Goal: Task Accomplishment & Management: Use online tool/utility

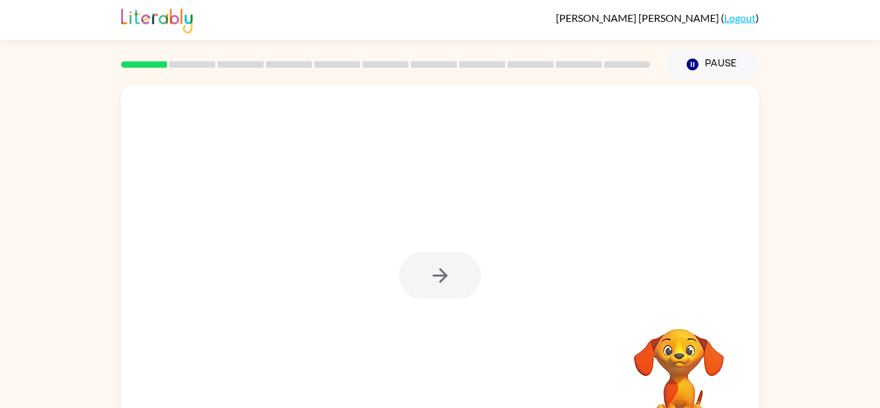
click at [429, 275] on div at bounding box center [440, 275] width 82 height 47
click at [149, 63] on rect at bounding box center [144, 64] width 46 height 6
click at [431, 258] on button "button" at bounding box center [440, 275] width 82 height 47
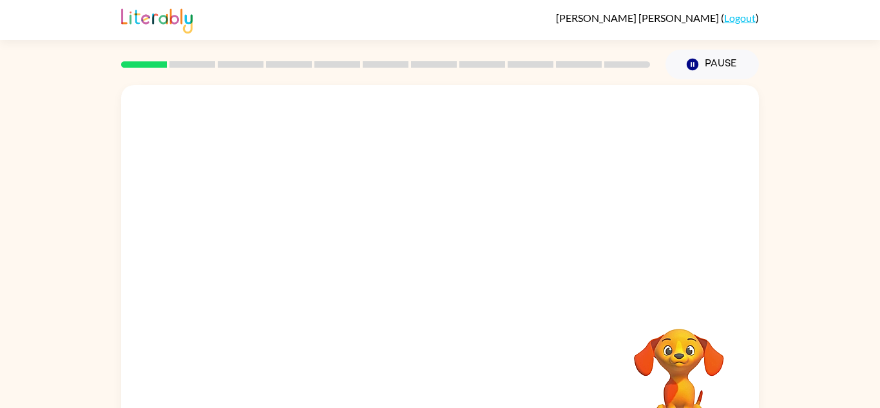
click at [431, 258] on div at bounding box center [409, 246] width 550 height 46
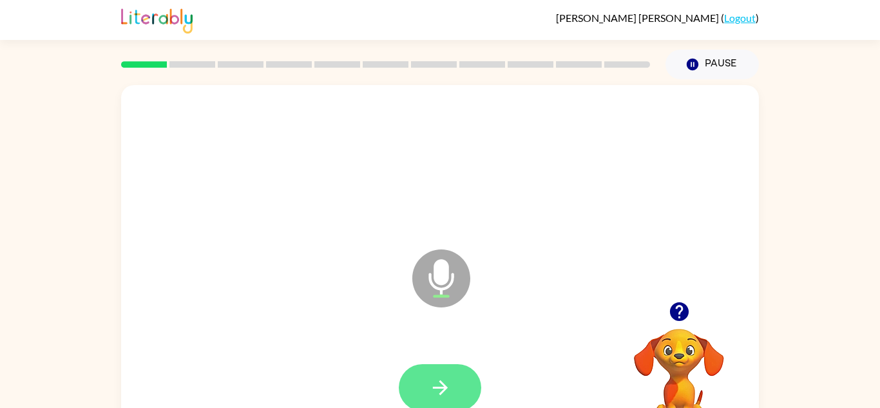
click at [431, 380] on icon "button" at bounding box center [440, 387] width 23 height 23
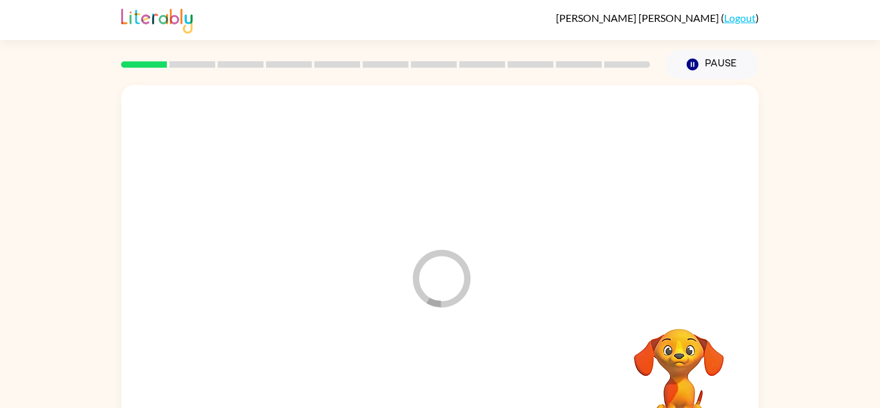
click at [431, 380] on div at bounding box center [440, 388] width 612 height 106
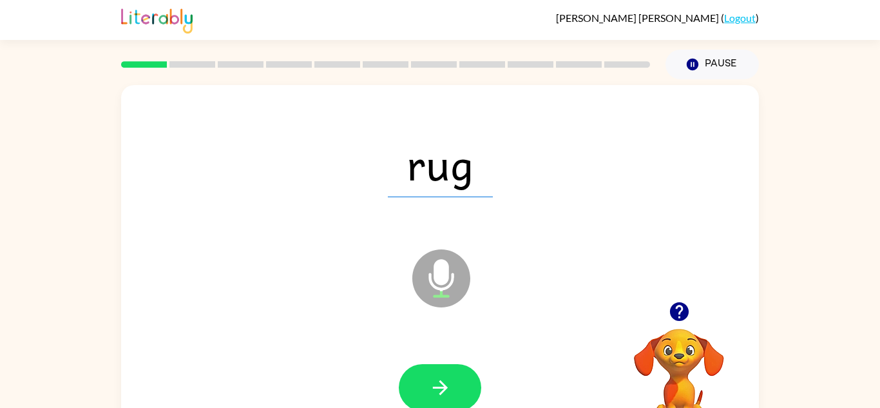
click at [431, 380] on icon "button" at bounding box center [440, 387] width 23 height 23
click at [431, 380] on div at bounding box center [440, 387] width 82 height 47
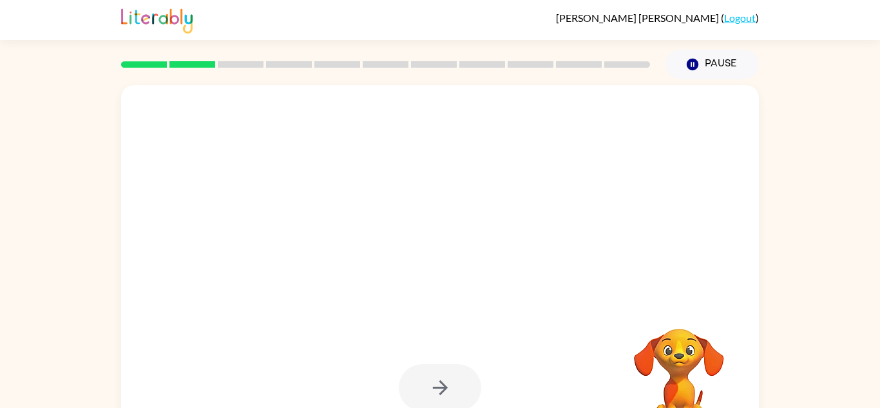
click at [432, 383] on div at bounding box center [440, 387] width 82 height 47
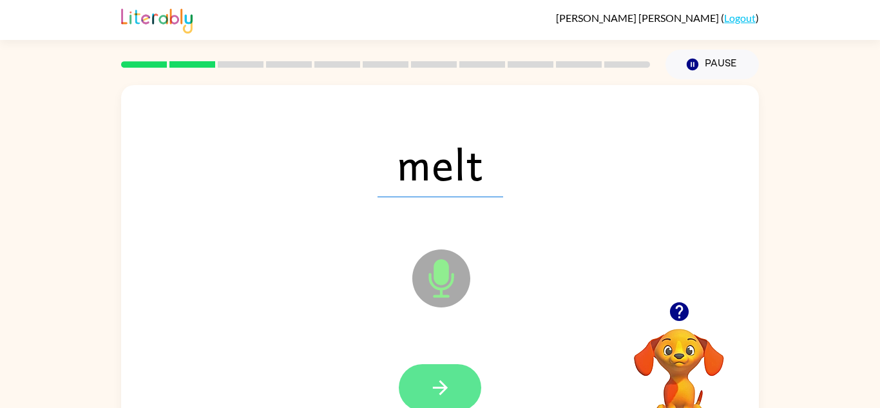
click at [434, 385] on icon "button" at bounding box center [440, 387] width 23 height 23
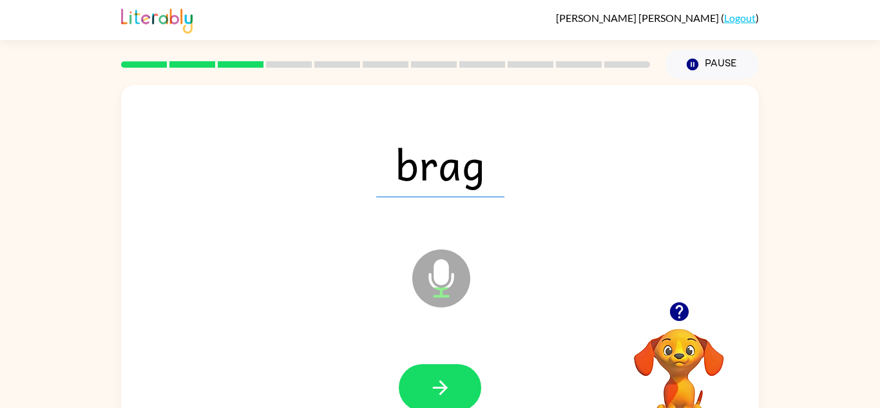
click at [434, 385] on icon "button" at bounding box center [440, 387] width 23 height 23
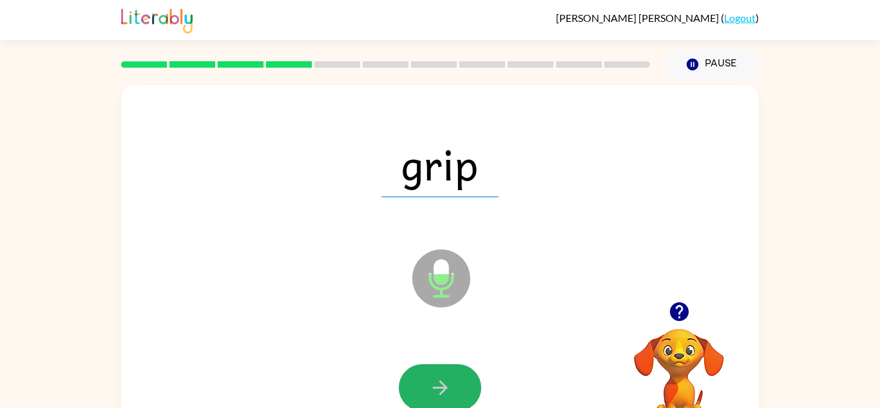
click at [434, 385] on icon "button" at bounding box center [440, 387] width 23 height 23
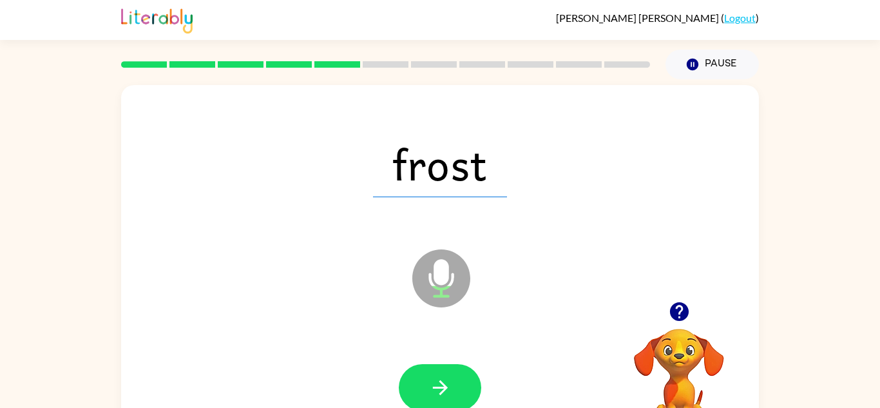
click at [432, 385] on icon "button" at bounding box center [440, 387] width 23 height 23
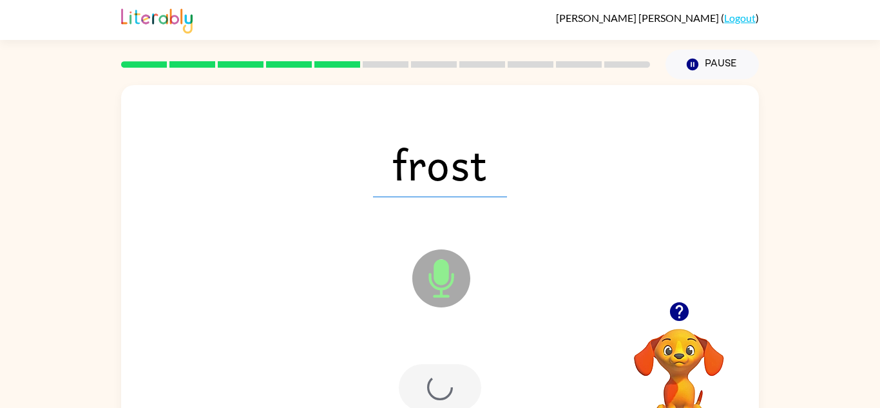
click at [432, 385] on div at bounding box center [440, 387] width 82 height 47
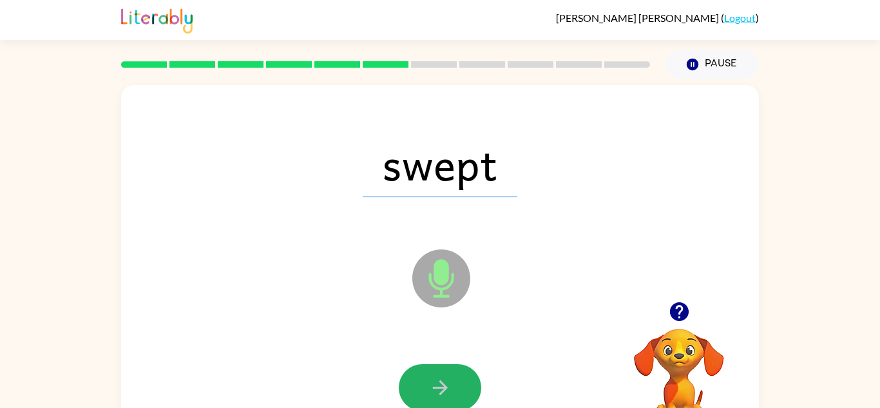
click at [432, 385] on icon "button" at bounding box center [440, 387] width 23 height 23
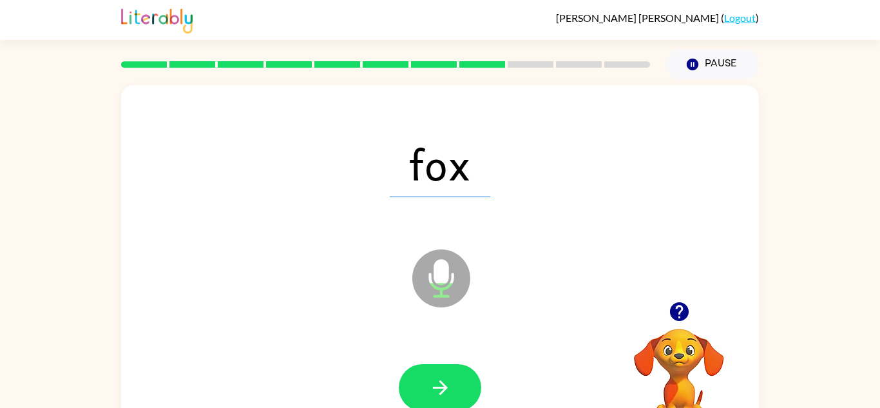
click at [432, 385] on icon "button" at bounding box center [440, 387] width 23 height 23
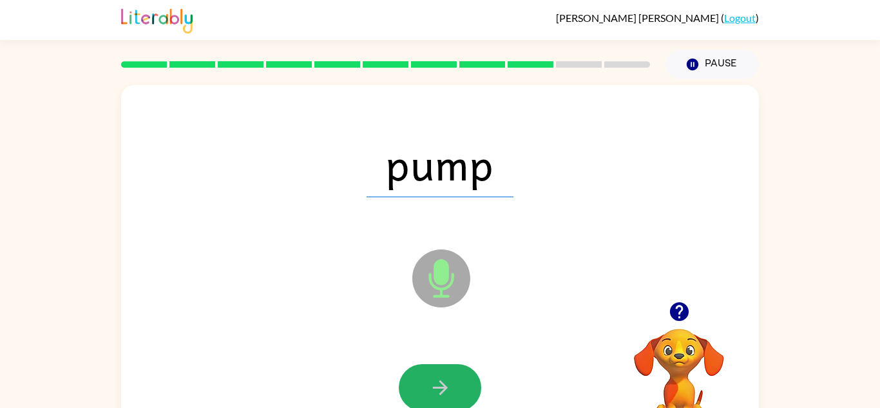
click at [432, 385] on icon "button" at bounding box center [440, 387] width 23 height 23
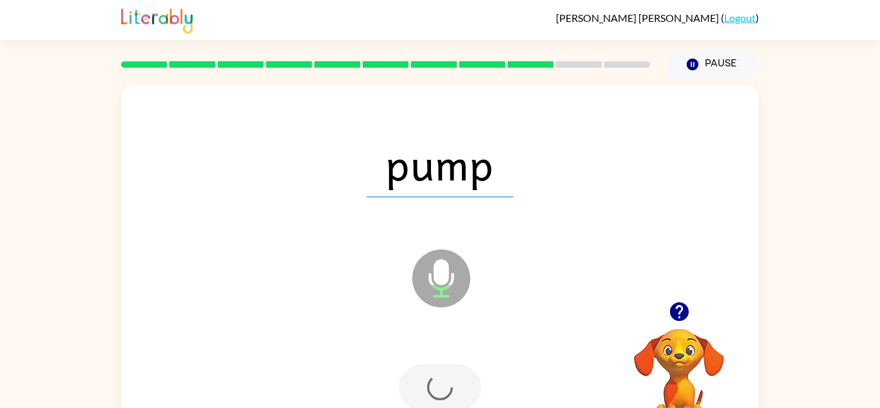
click at [432, 385] on div at bounding box center [440, 387] width 82 height 47
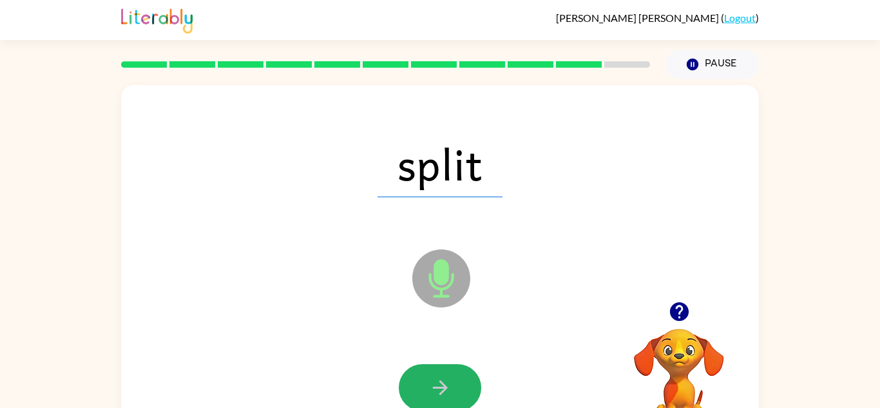
click at [432, 387] on icon "button" at bounding box center [440, 387] width 23 height 23
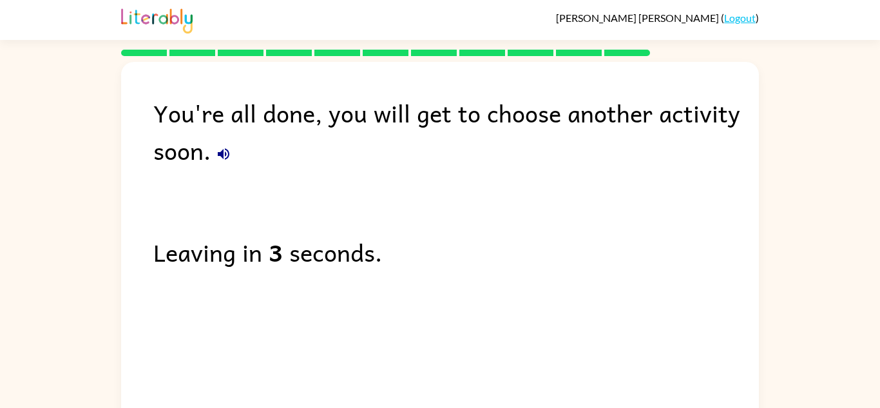
click at [222, 143] on button "button" at bounding box center [224, 154] width 26 height 26
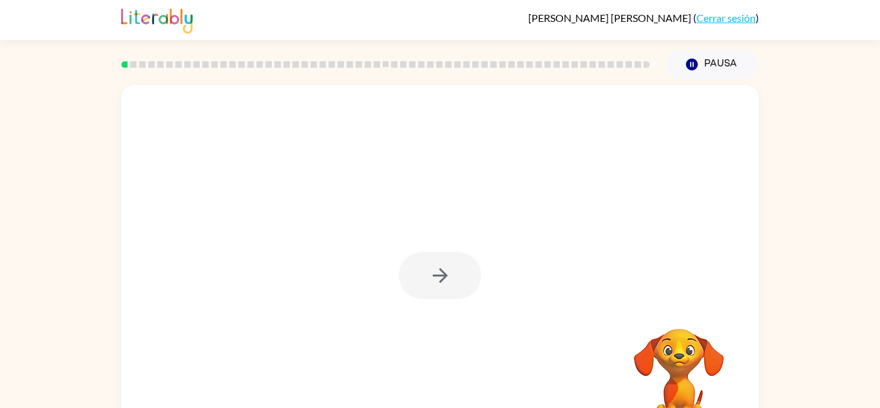
click at [447, 260] on div at bounding box center [440, 275] width 82 height 47
click at [447, 260] on button "button" at bounding box center [440, 275] width 82 height 47
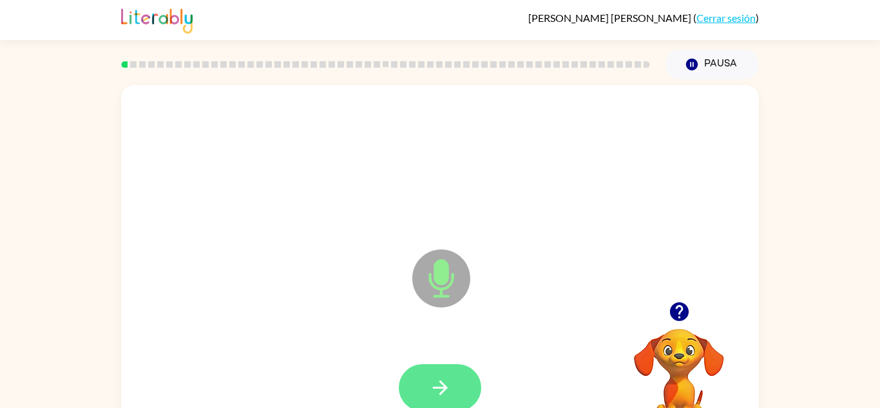
click at [465, 373] on button "button" at bounding box center [440, 387] width 82 height 47
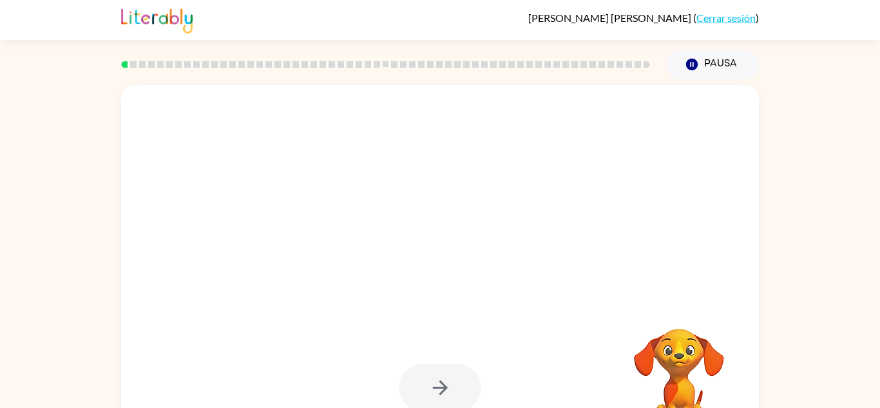
click at [438, 383] on div at bounding box center [440, 387] width 82 height 47
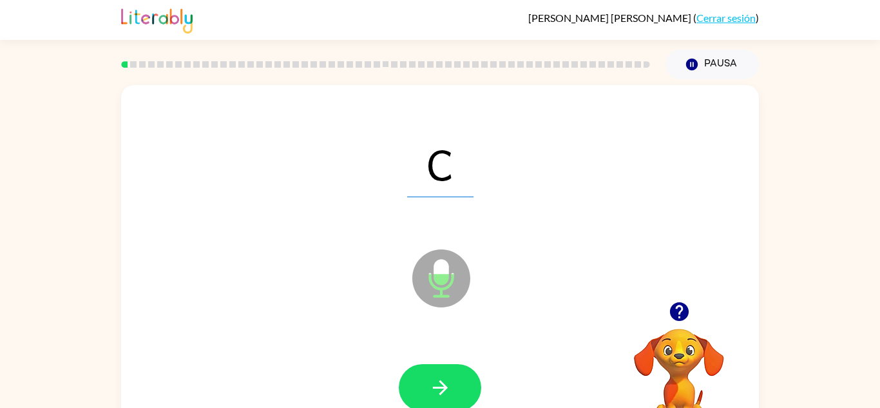
click at [438, 383] on icon "button" at bounding box center [440, 387] width 23 height 23
click at [436, 382] on icon "button" at bounding box center [440, 387] width 23 height 23
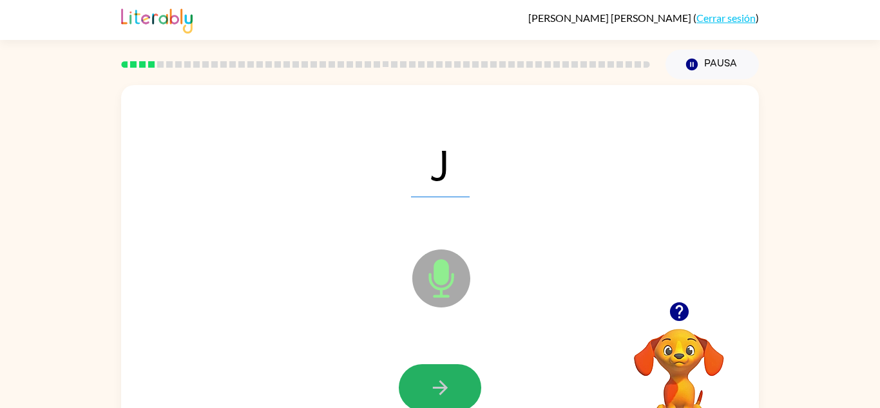
click at [436, 382] on icon "button" at bounding box center [440, 387] width 23 height 23
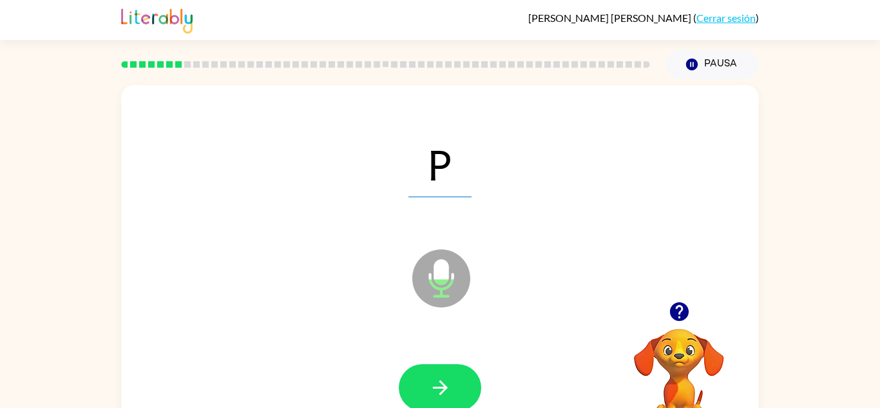
click at [436, 382] on icon "button" at bounding box center [440, 387] width 23 height 23
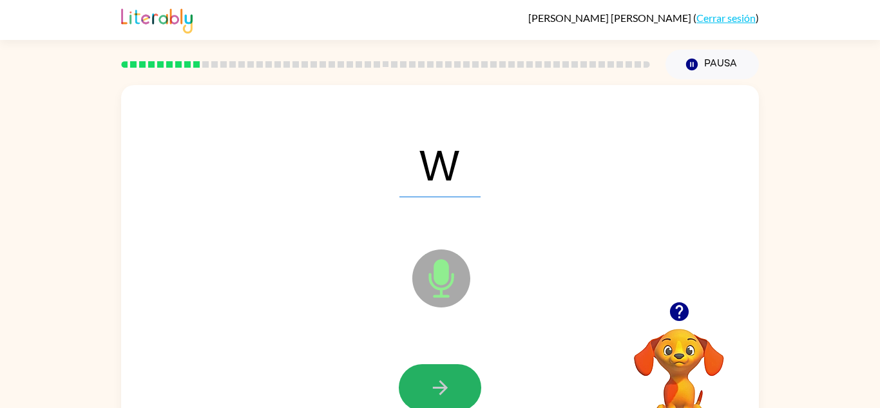
click at [436, 382] on icon "button" at bounding box center [440, 387] width 23 height 23
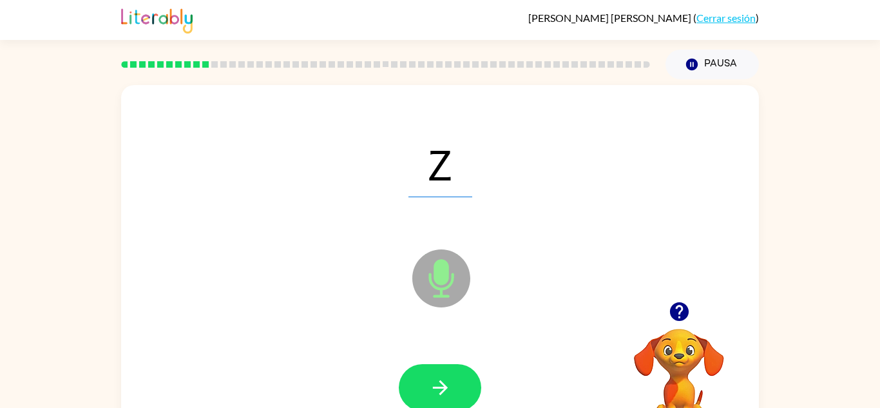
click at [436, 382] on icon "button" at bounding box center [440, 387] width 23 height 23
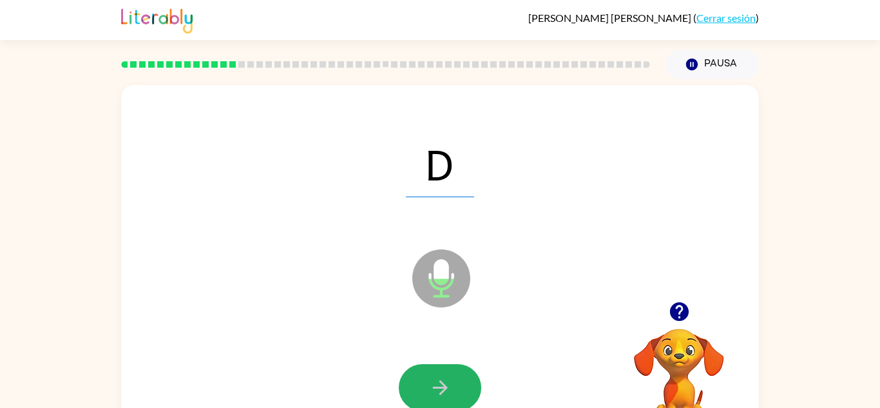
click at [436, 382] on icon "button" at bounding box center [440, 387] width 23 height 23
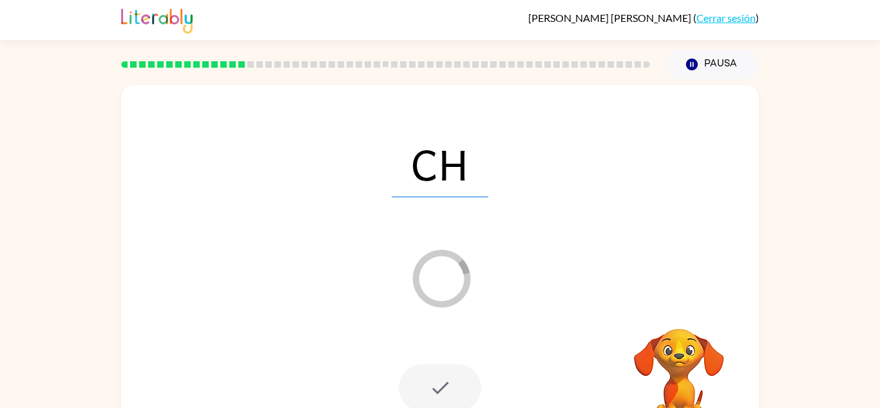
click at [436, 382] on div at bounding box center [440, 387] width 82 height 47
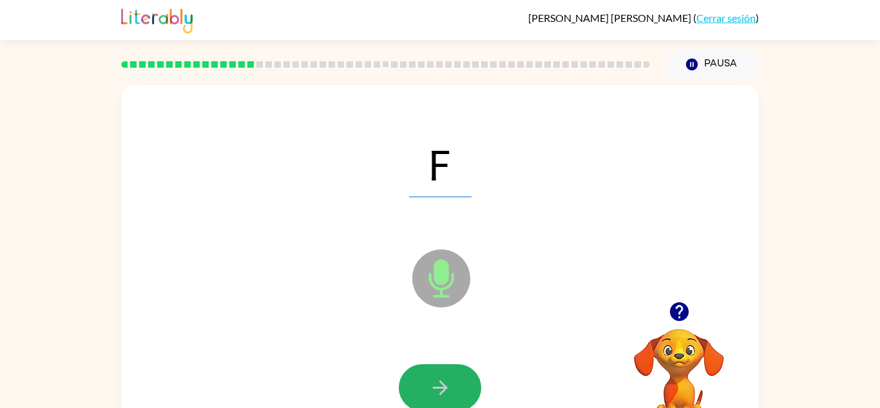
click at [436, 382] on icon "button" at bounding box center [440, 387] width 23 height 23
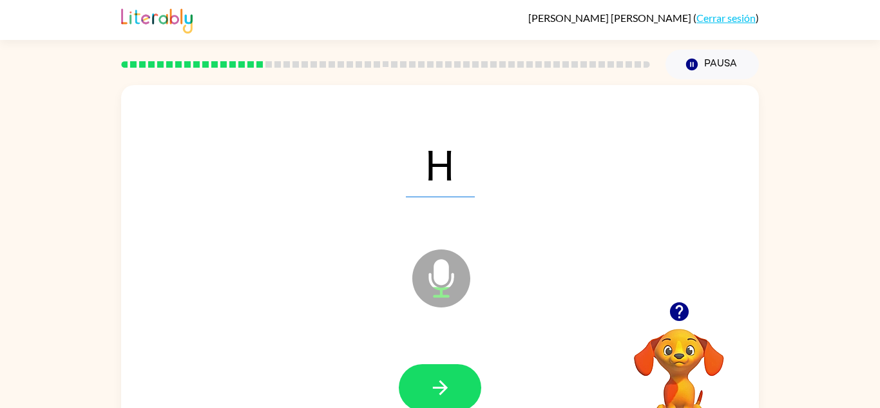
click at [436, 382] on icon "button" at bounding box center [440, 387] width 23 height 23
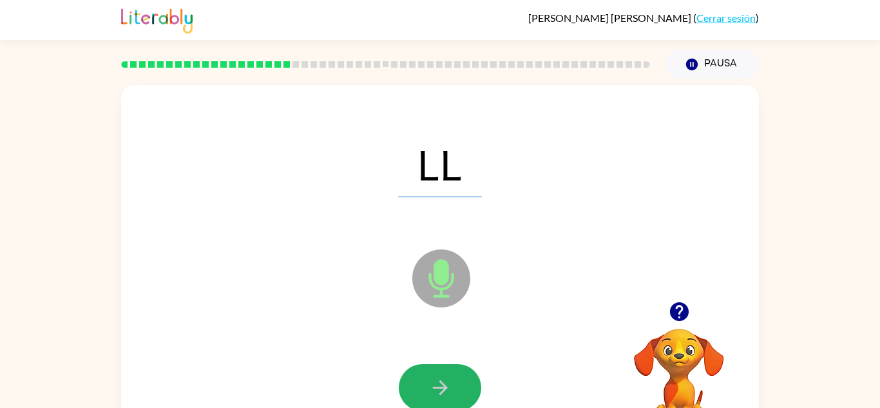
click at [436, 382] on icon "button" at bounding box center [440, 387] width 23 height 23
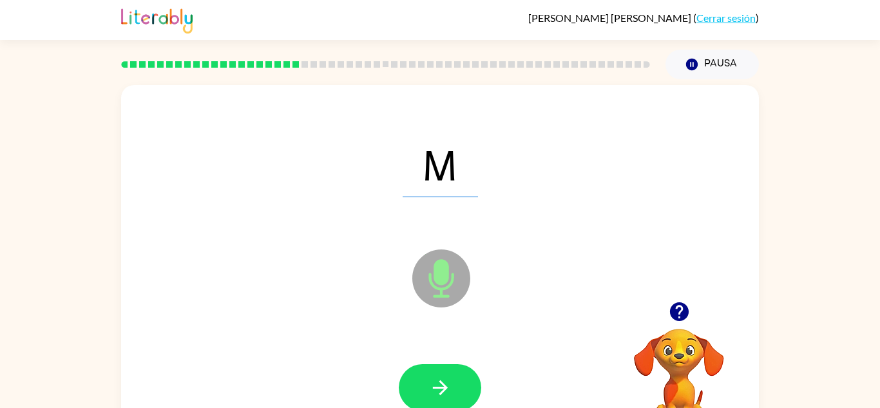
click at [436, 382] on icon "button" at bounding box center [440, 387] width 23 height 23
click at [435, 382] on icon "button" at bounding box center [440, 387] width 23 height 23
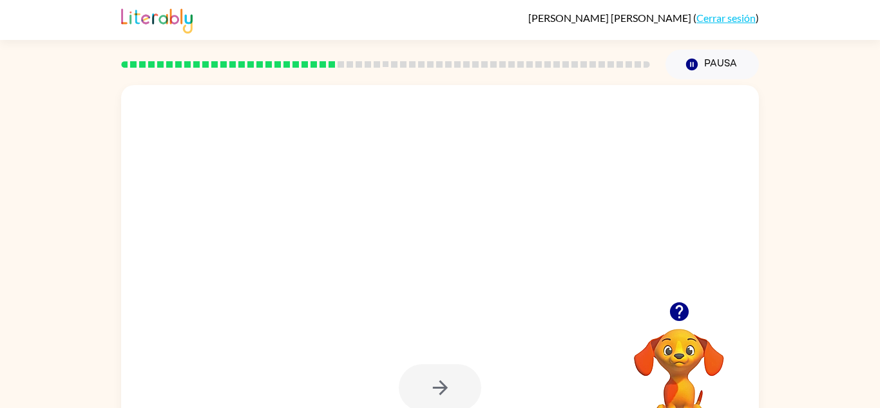
click at [435, 382] on div at bounding box center [440, 387] width 82 height 47
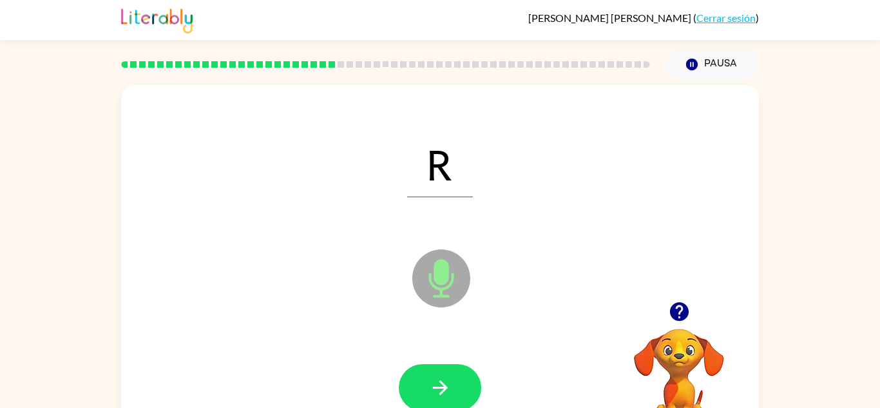
click at [435, 382] on icon "button" at bounding box center [440, 387] width 23 height 23
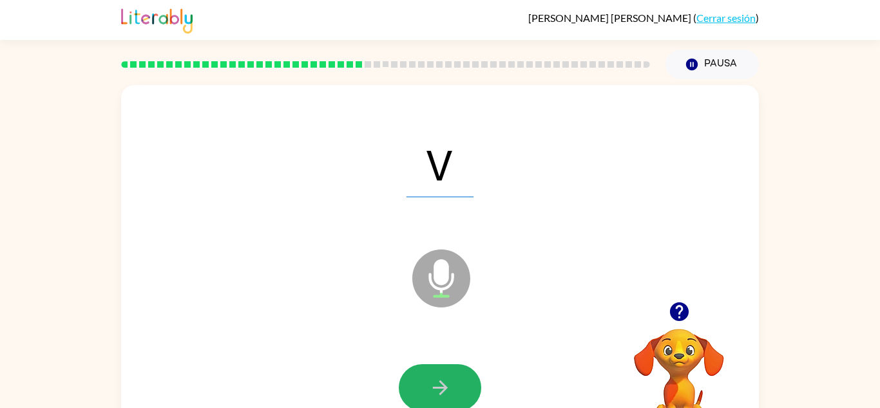
click at [435, 382] on icon "button" at bounding box center [440, 387] width 23 height 23
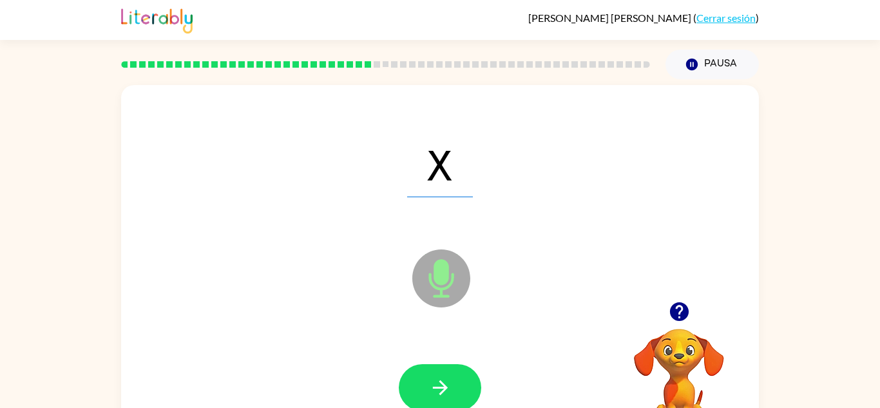
click at [435, 382] on icon "button" at bounding box center [440, 387] width 23 height 23
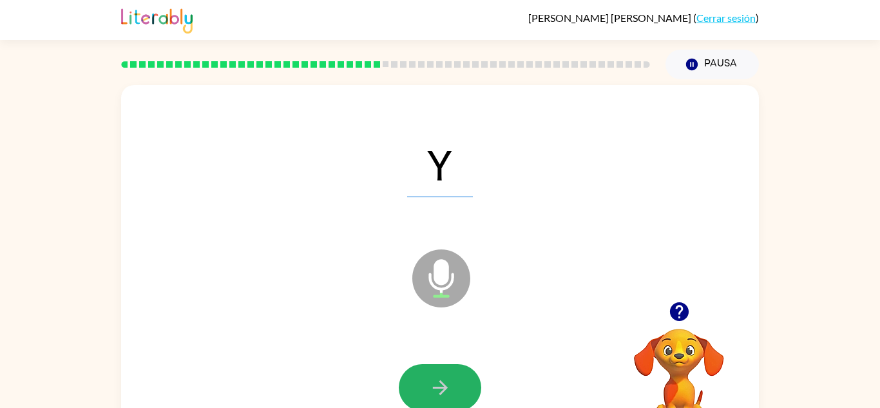
click at [435, 382] on icon "button" at bounding box center [440, 387] width 23 height 23
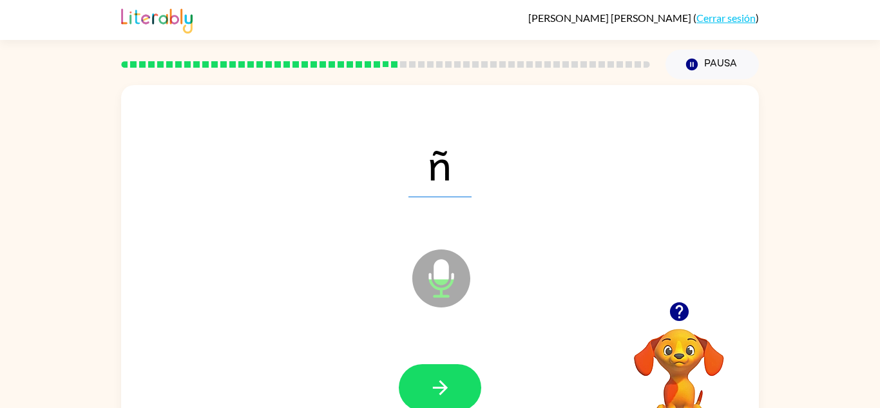
click at [435, 382] on icon "button" at bounding box center [440, 387] width 23 height 23
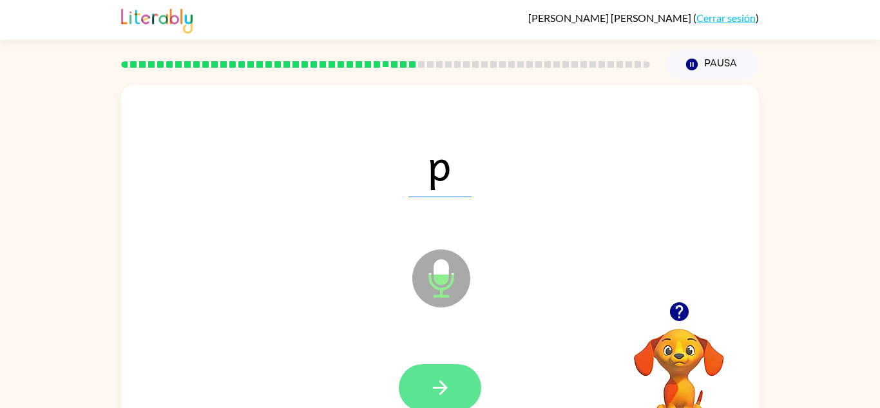
click at [435, 383] on icon "button" at bounding box center [440, 387] width 23 height 23
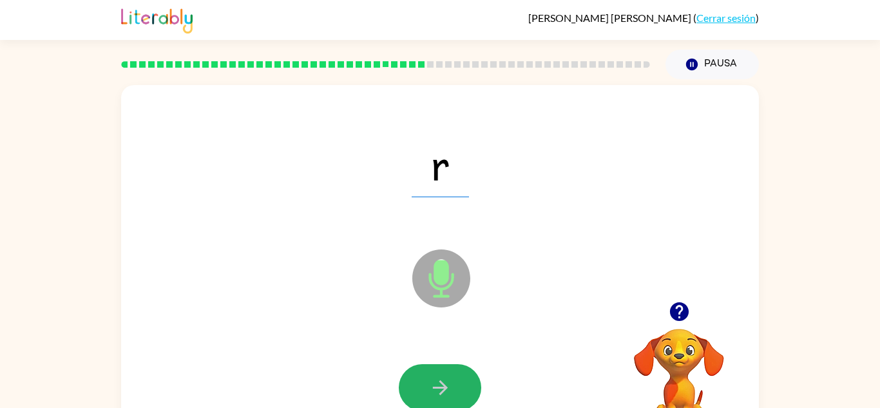
click at [435, 383] on icon "button" at bounding box center [440, 387] width 23 height 23
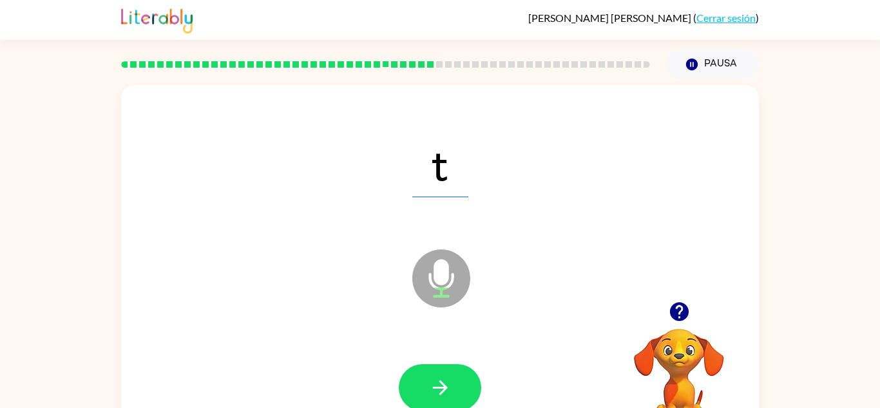
click at [435, 383] on icon "button" at bounding box center [440, 387] width 23 height 23
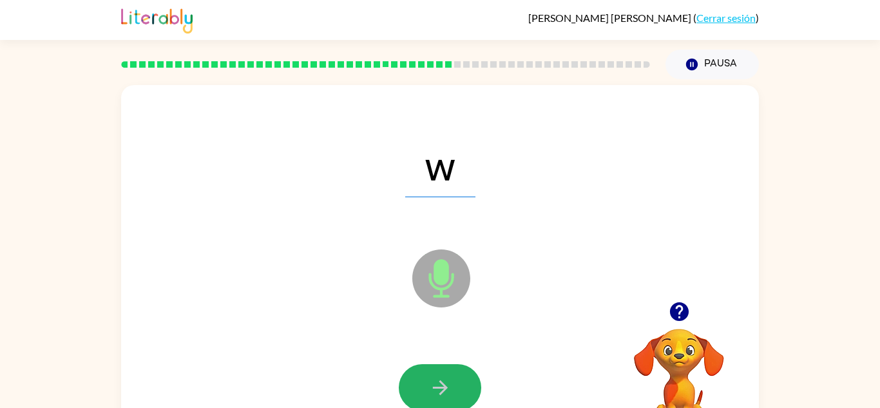
click at [435, 383] on icon "button" at bounding box center [440, 387] width 23 height 23
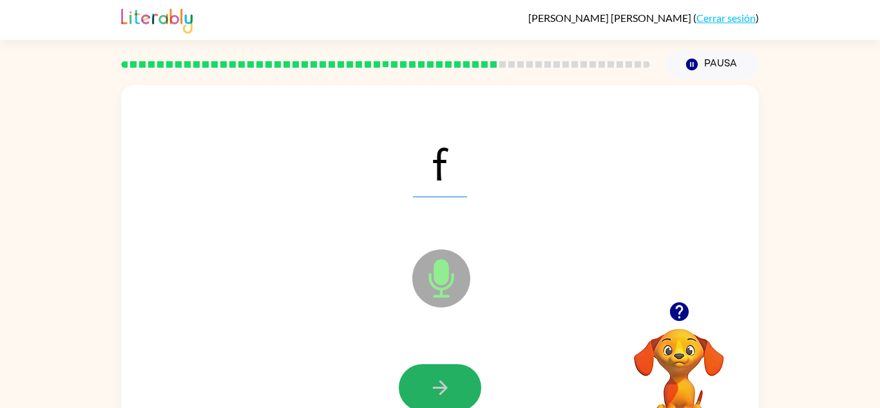
click at [435, 383] on icon "button" at bounding box center [440, 387] width 23 height 23
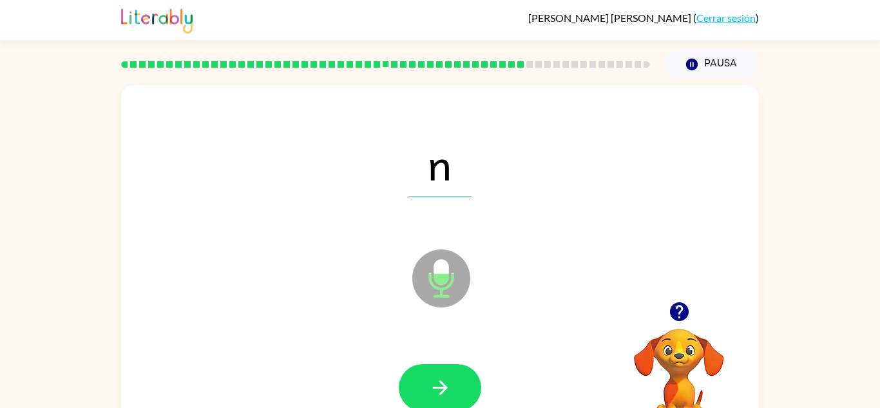
click at [435, 383] on icon "button" at bounding box center [440, 387] width 23 height 23
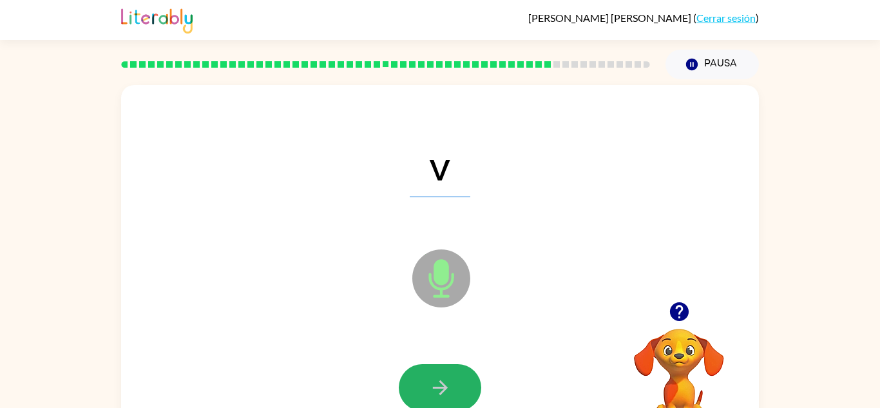
click at [435, 383] on icon "button" at bounding box center [440, 387] width 23 height 23
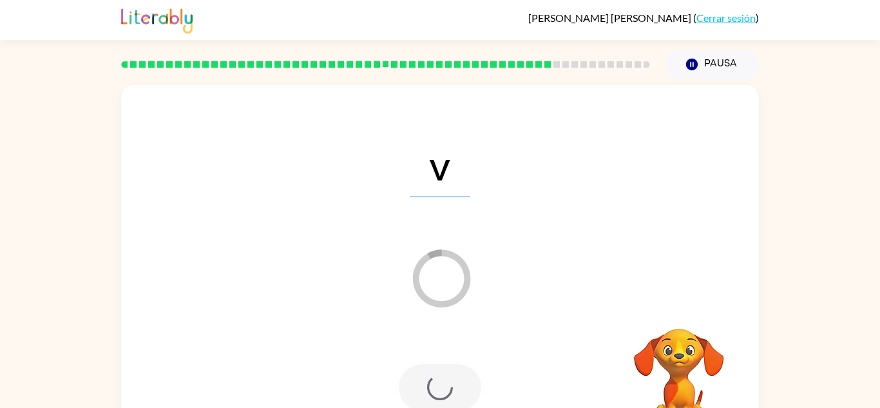
click at [431, 384] on div at bounding box center [440, 387] width 82 height 47
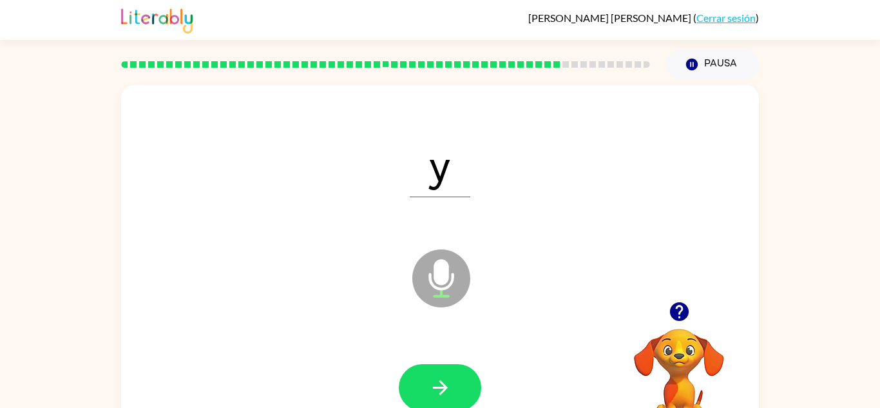
click at [431, 384] on icon "button" at bounding box center [440, 387] width 23 height 23
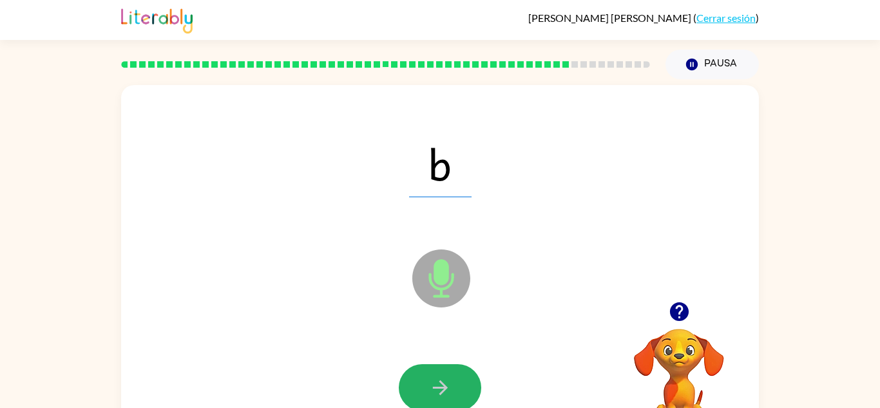
click at [431, 384] on icon "button" at bounding box center [440, 387] width 23 height 23
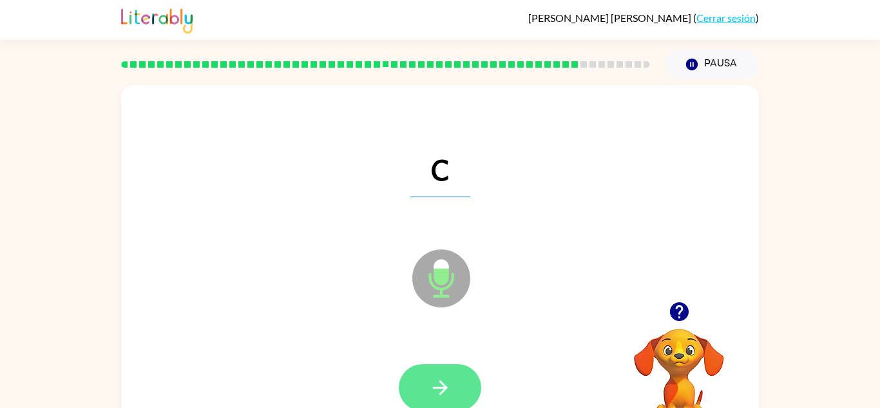
click at [431, 384] on icon "button" at bounding box center [440, 387] width 23 height 23
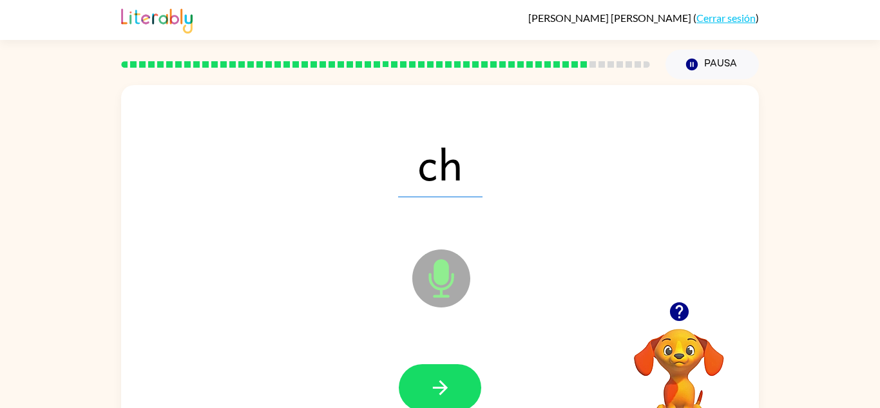
click at [431, 384] on icon "button" at bounding box center [440, 387] width 23 height 23
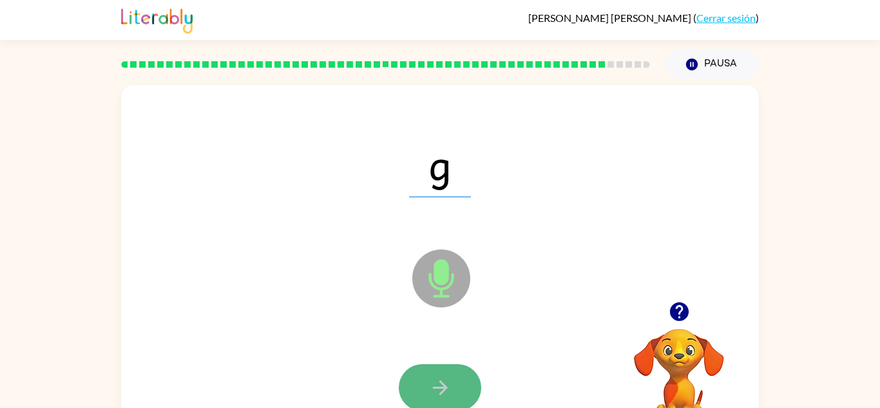
click at [430, 382] on icon "button" at bounding box center [440, 387] width 23 height 23
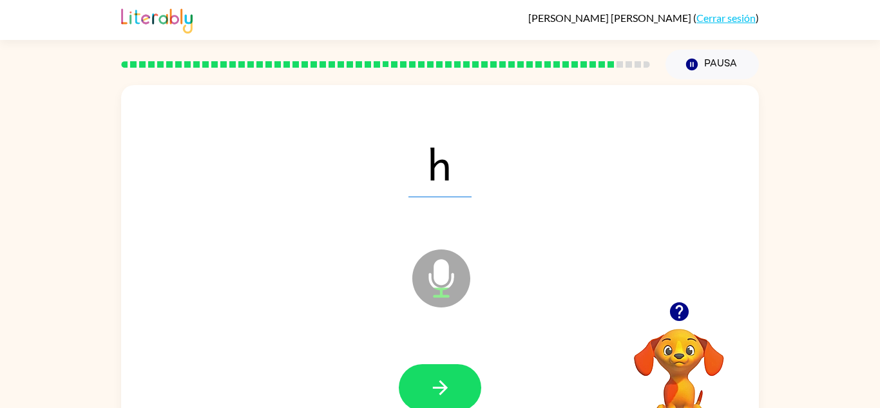
click at [430, 382] on icon "button" at bounding box center [440, 387] width 23 height 23
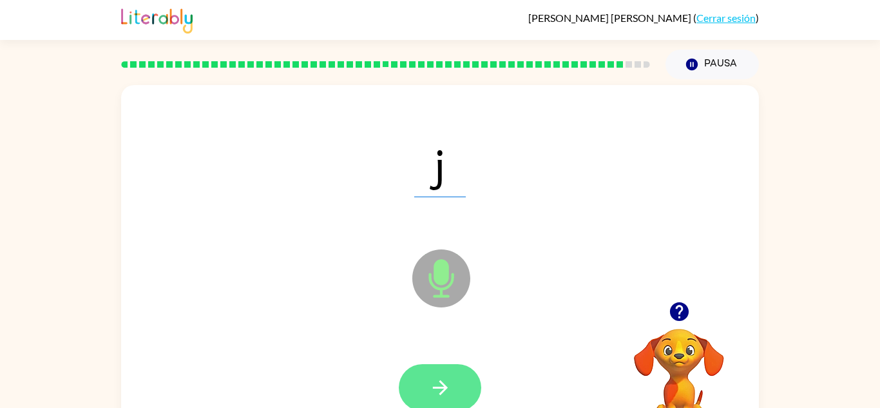
click at [431, 383] on icon "button" at bounding box center [440, 387] width 23 height 23
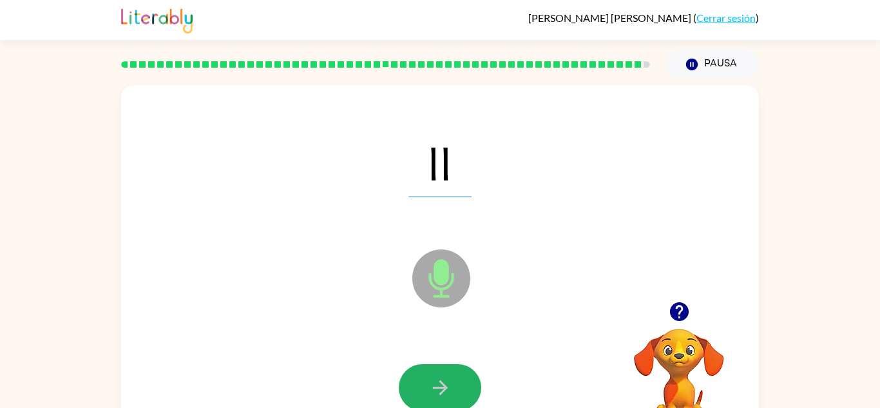
click at [431, 383] on icon "button" at bounding box center [440, 387] width 23 height 23
